Goal: Participate in discussion: Engage in conversation with other users on a specific topic

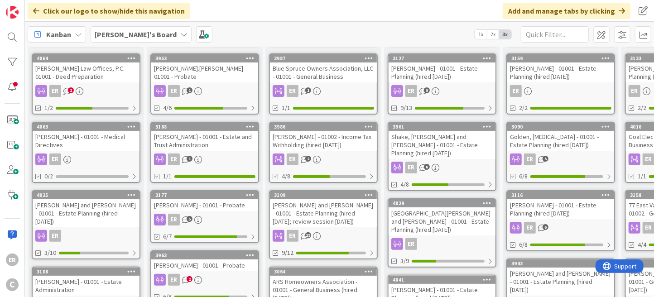
scroll to position [45, 0]
click at [526, 197] on div "3116" at bounding box center [560, 195] width 107 height 8
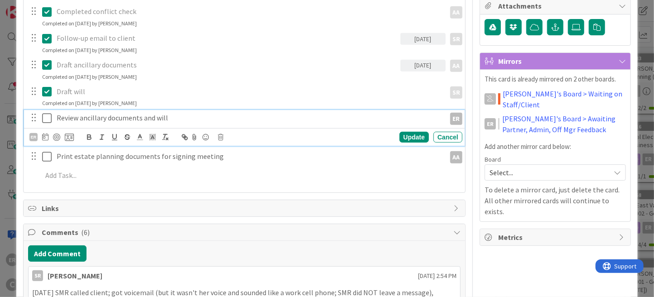
click at [47, 118] on icon at bounding box center [49, 118] width 14 height 11
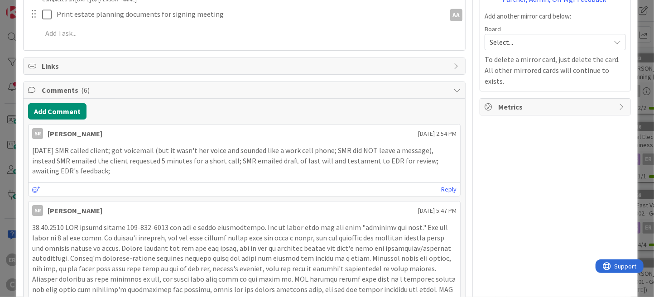
scroll to position [362, 0]
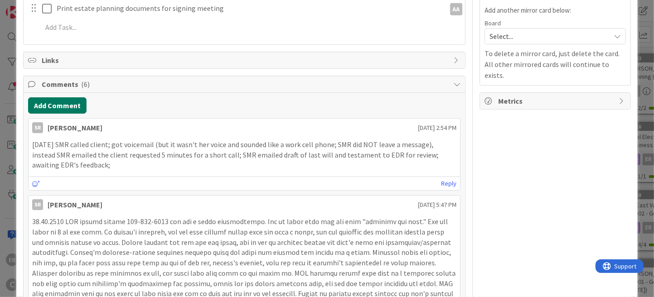
click at [67, 108] on button "Add Comment" at bounding box center [57, 105] width 58 height 16
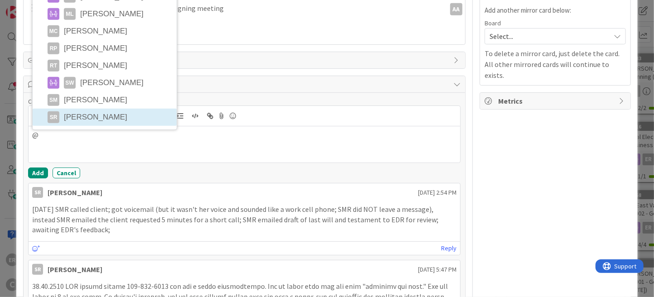
click at [87, 111] on li "SR [PERSON_NAME]" at bounding box center [105, 117] width 144 height 17
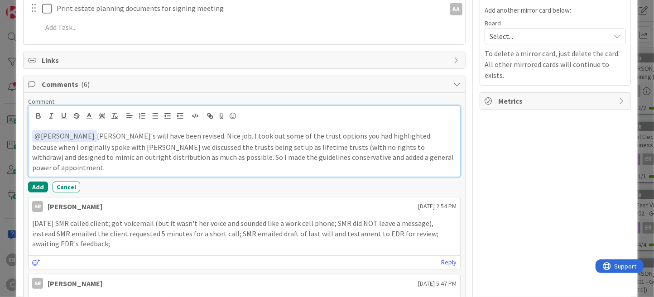
click at [427, 156] on p "﻿ @ [PERSON_NAME] ﻿ [PERSON_NAME]'s will have been revised. Nice job. I took ou…" at bounding box center [244, 151] width 424 height 43
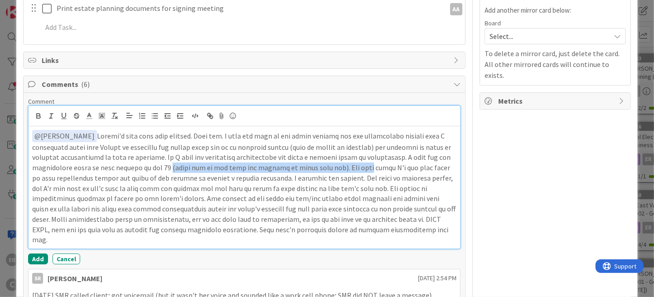
drag, startPoint x: 156, startPoint y: 166, endPoint x: 328, endPoint y: 169, distance: 171.7
click at [328, 169] on p "﻿ @ [PERSON_NAME] ﻿" at bounding box center [244, 187] width 424 height 115
click at [188, 155] on p "﻿ @ [PERSON_NAME] ﻿" at bounding box center [244, 187] width 424 height 115
click at [171, 154] on p "﻿ @ [PERSON_NAME] ﻿" at bounding box center [244, 187] width 424 height 115
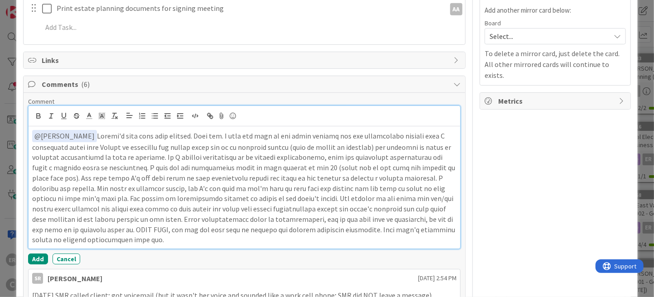
click at [381, 158] on p "﻿ @ [PERSON_NAME] ﻿" at bounding box center [244, 187] width 424 height 115
click at [223, 168] on p "﻿ @ [PERSON_NAME] ﻿" at bounding box center [244, 187] width 424 height 115
click at [221, 168] on p "﻿ @ [PERSON_NAME] ﻿" at bounding box center [244, 187] width 424 height 115
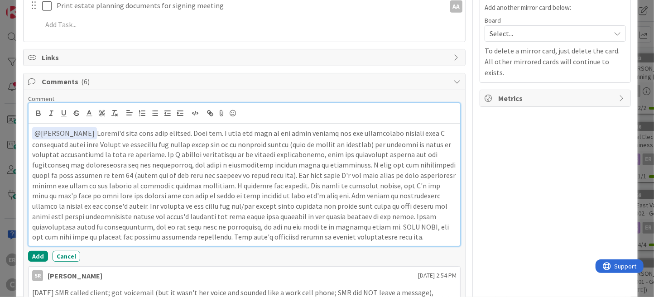
scroll to position [408, 0]
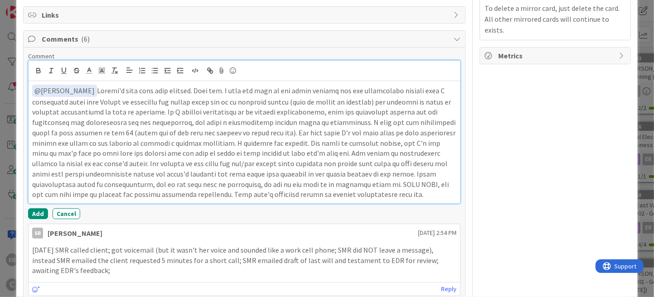
click at [298, 193] on p "﻿ @ [PERSON_NAME] ﻿" at bounding box center [244, 142] width 424 height 115
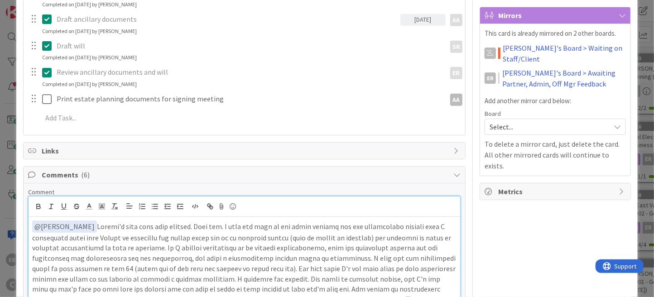
scroll to position [45, 0]
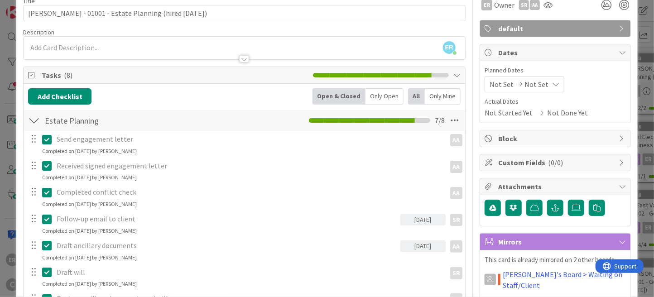
click at [102, 46] on div "ER [PERSON_NAME] joined 9 m ago" at bounding box center [245, 48] width 442 height 23
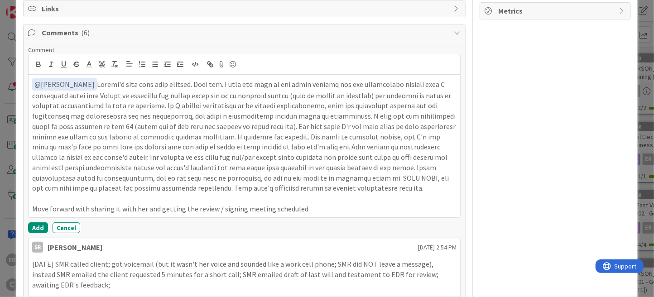
scroll to position [452, 0]
click at [35, 222] on button "Add" at bounding box center [38, 227] width 20 height 11
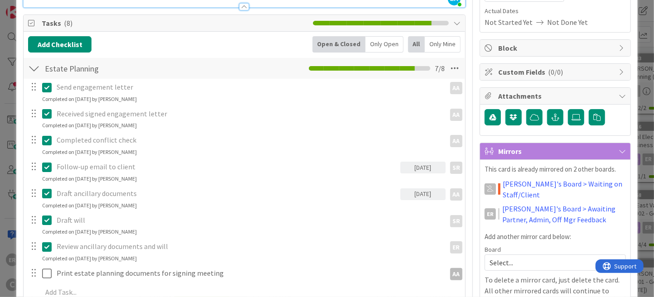
scroll to position [0, 0]
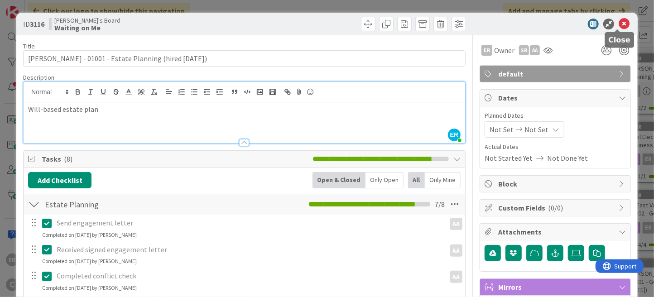
click at [619, 24] on icon at bounding box center [624, 24] width 11 height 11
